Goal: Find contact information: Find contact information

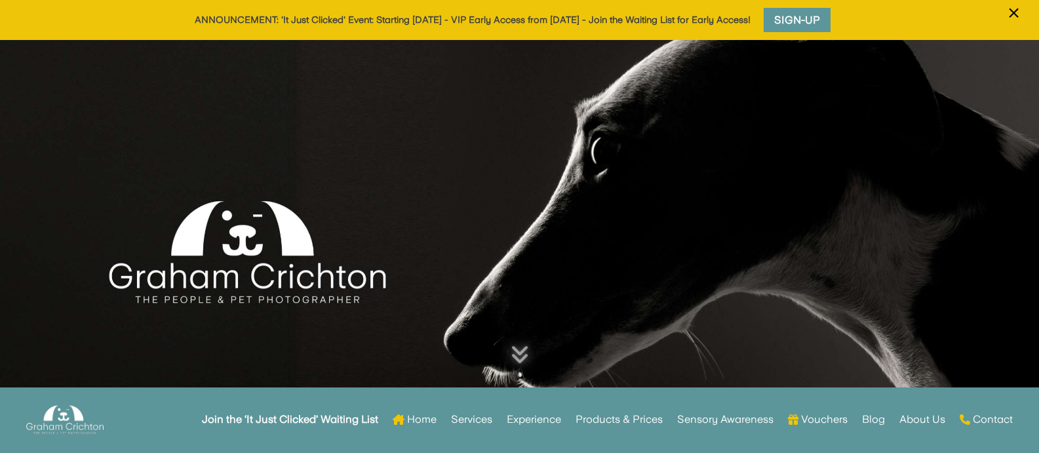
click at [197, 220] on div at bounding box center [519, 235] width 1039 height 390
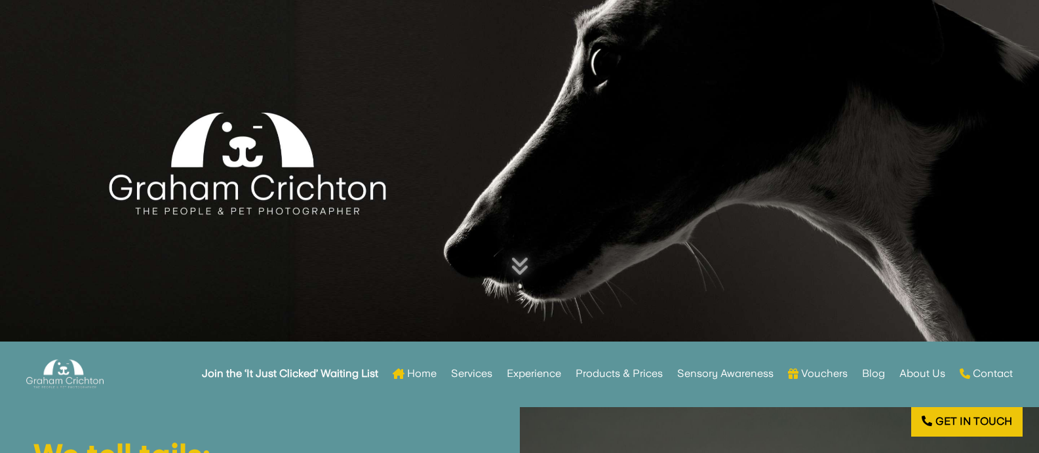
scroll to position [197, 0]
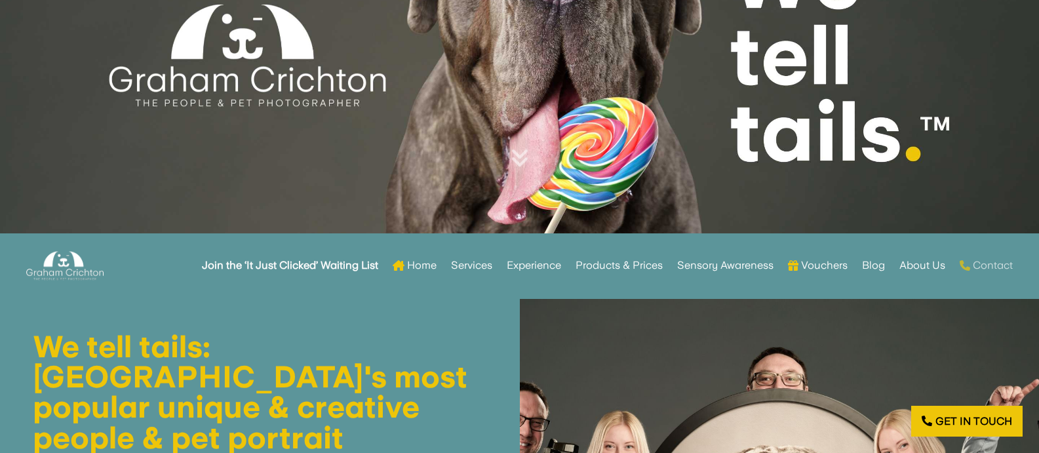
click at [983, 260] on link "Contact" at bounding box center [986, 265] width 53 height 51
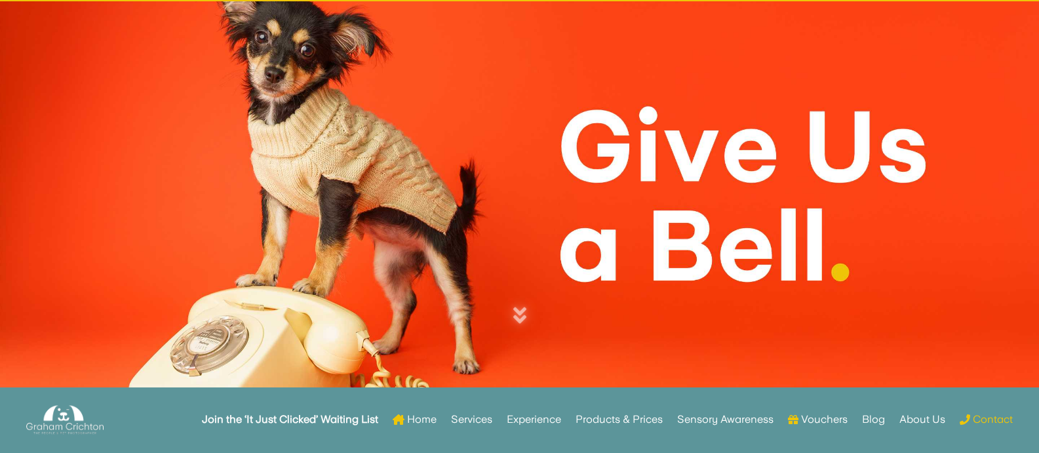
click at [552, 83] on div at bounding box center [519, 196] width 1039 height 390
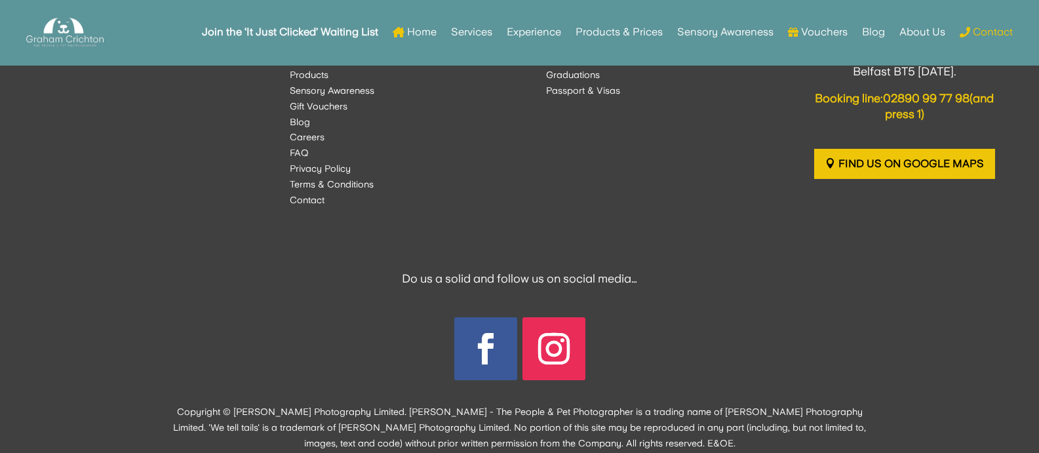
scroll to position [1713, 0]
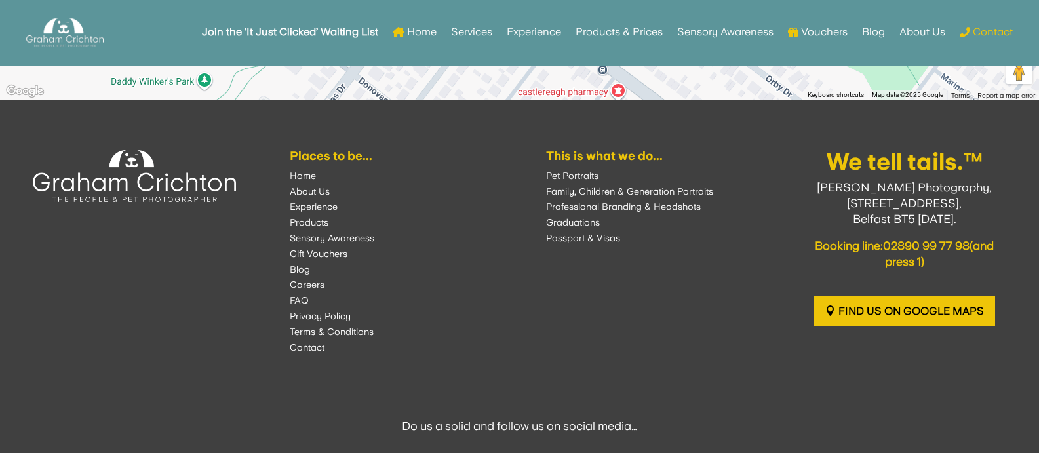
click at [319, 312] on font "Privacy Policy" at bounding box center [320, 316] width 61 height 10
click at [304, 312] on font "Privacy Policy" at bounding box center [320, 316] width 61 height 10
